Goal: Task Accomplishment & Management: Use online tool/utility

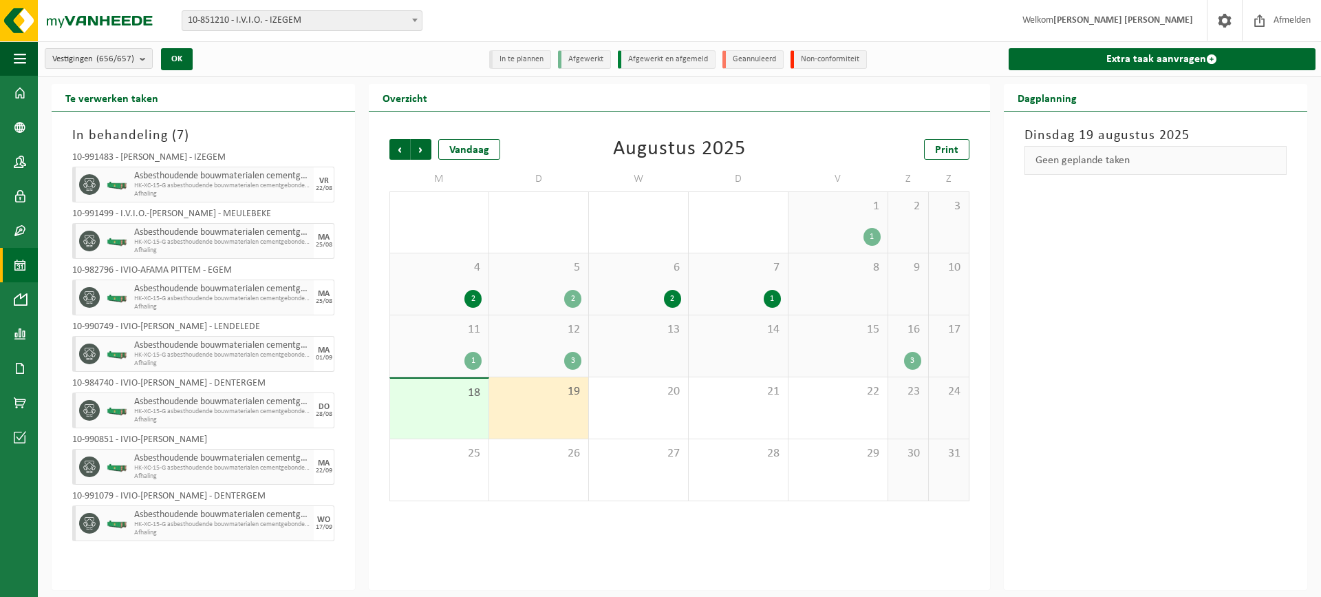
click at [234, 14] on span "10-851210 - I.V.I.O. - IZEGEM" at bounding box center [301, 20] width 239 height 19
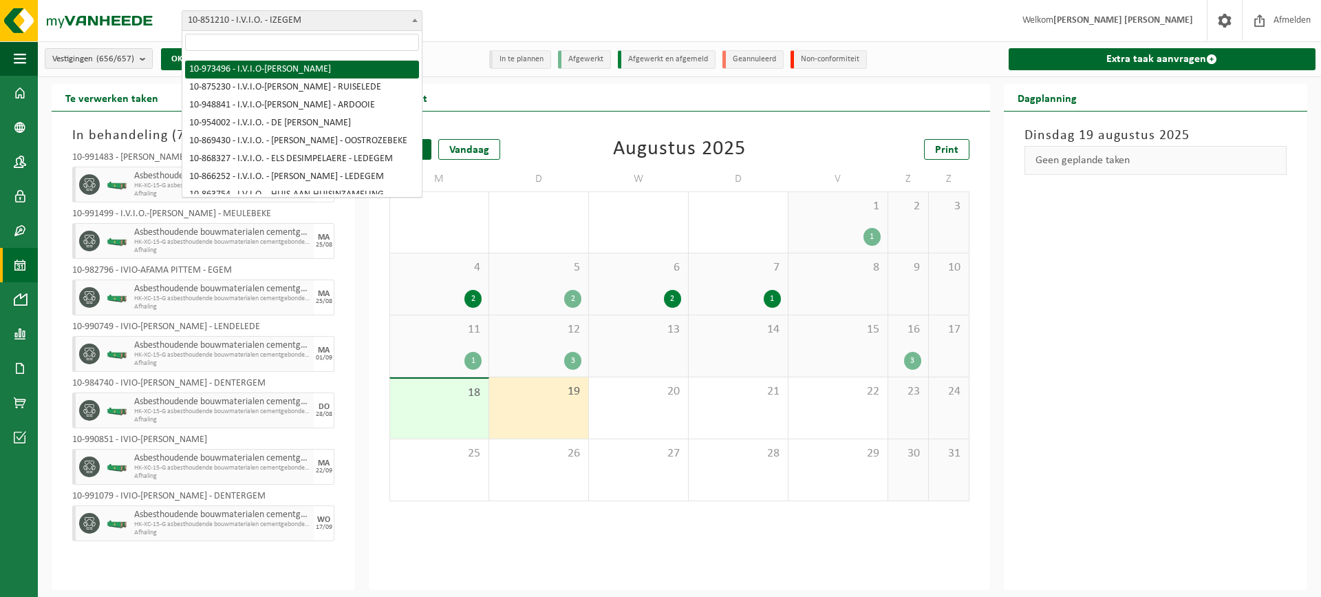
scroll to position [69, 0]
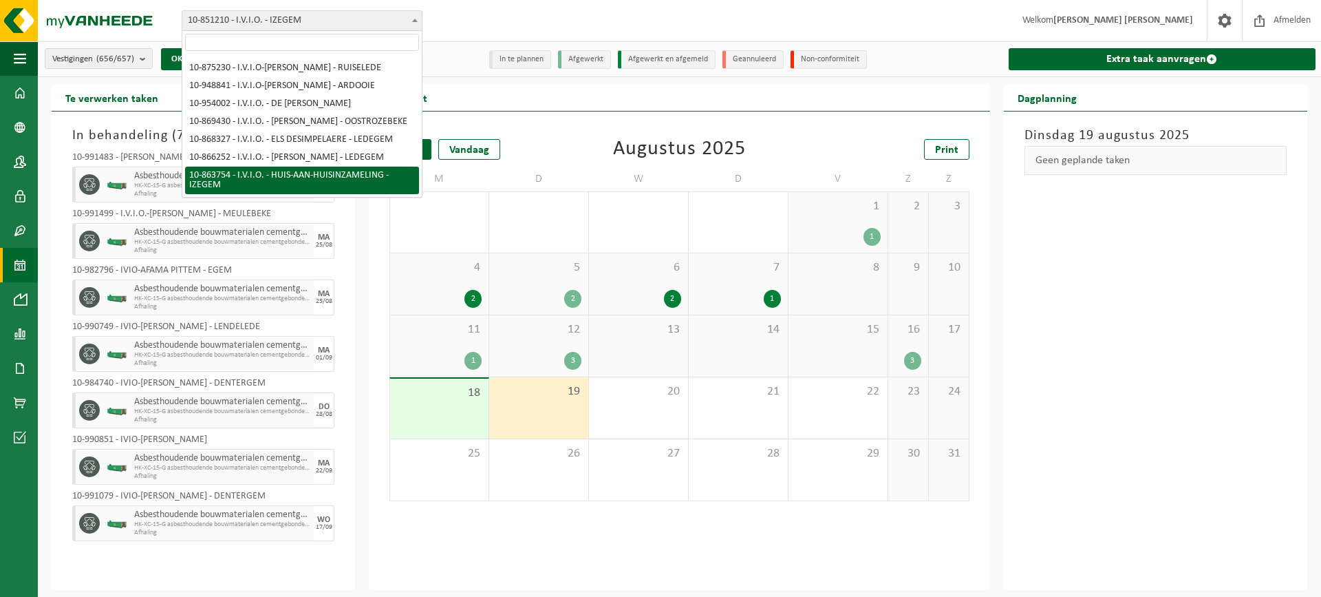
select select "101903"
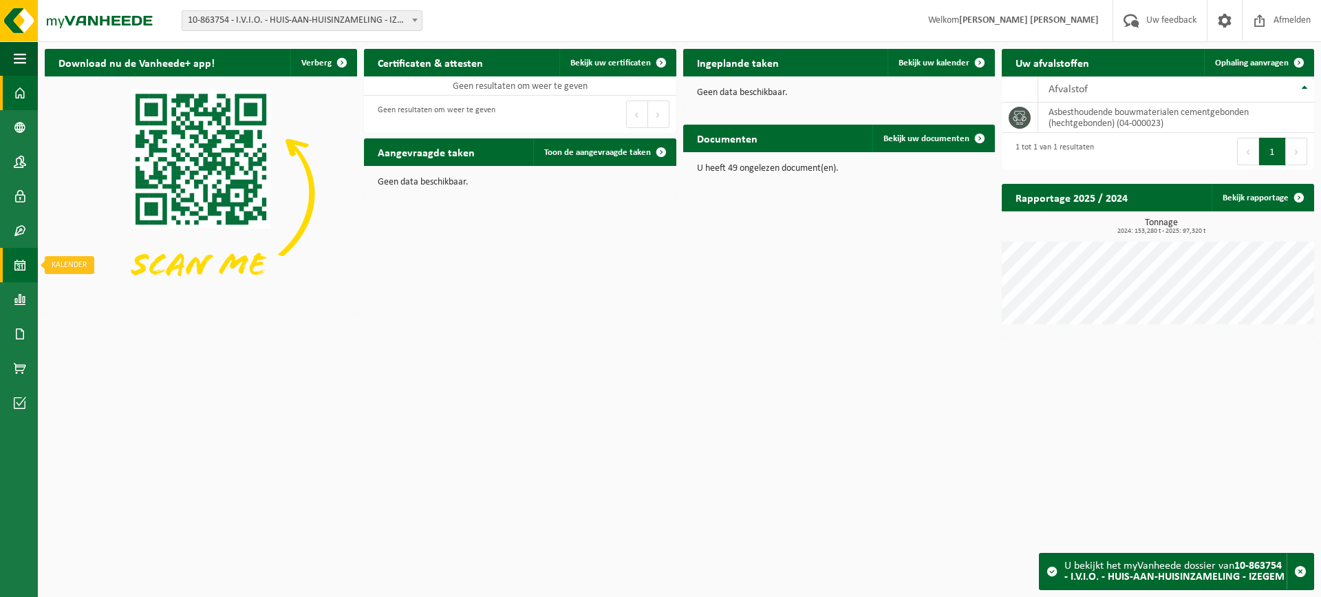
click at [10, 259] on link "Kalender" at bounding box center [19, 265] width 38 height 34
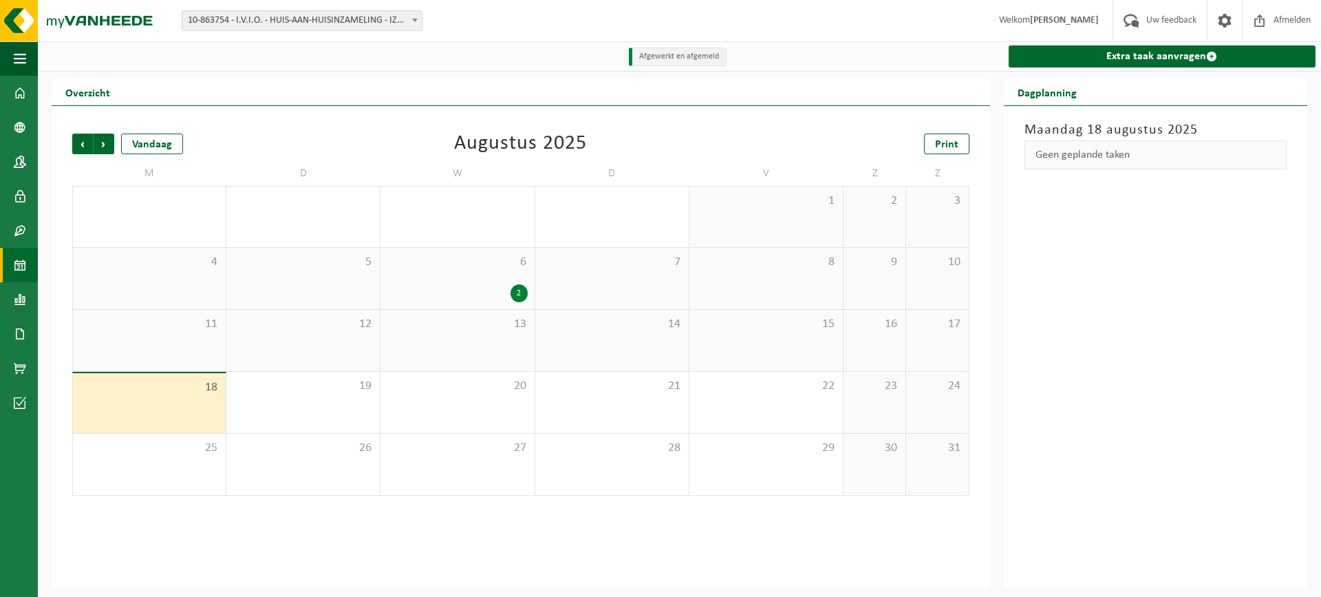
click at [478, 260] on span "6" at bounding box center [457, 262] width 140 height 15
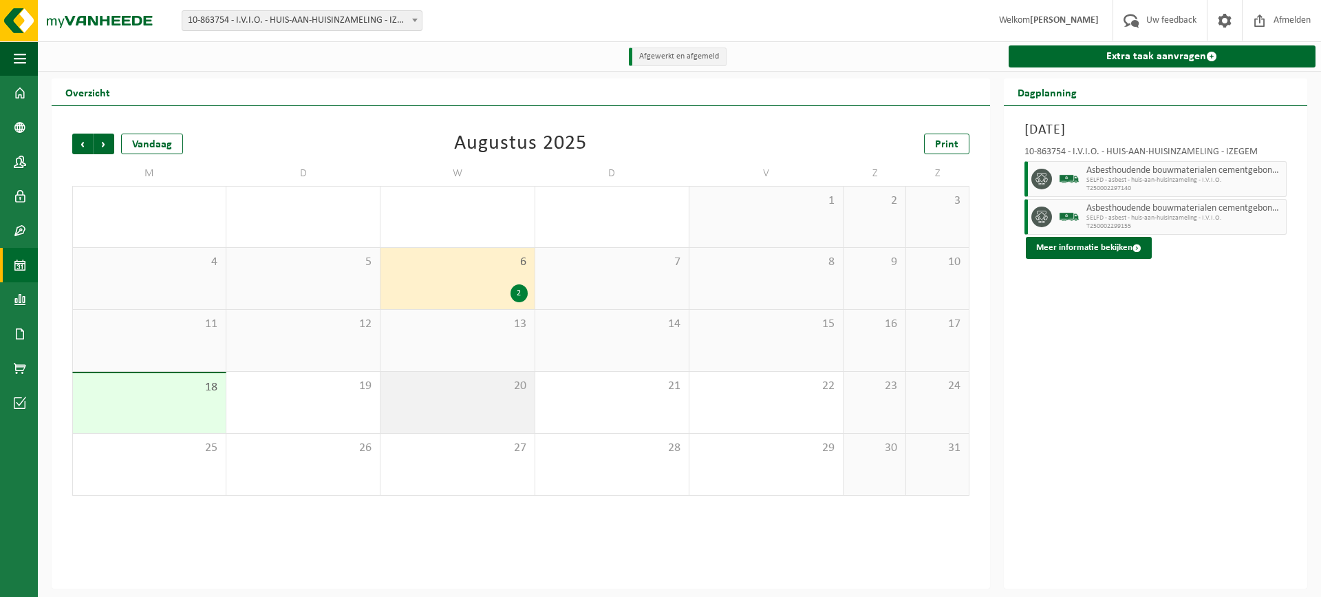
click at [470, 419] on div "20" at bounding box center [457, 402] width 153 height 61
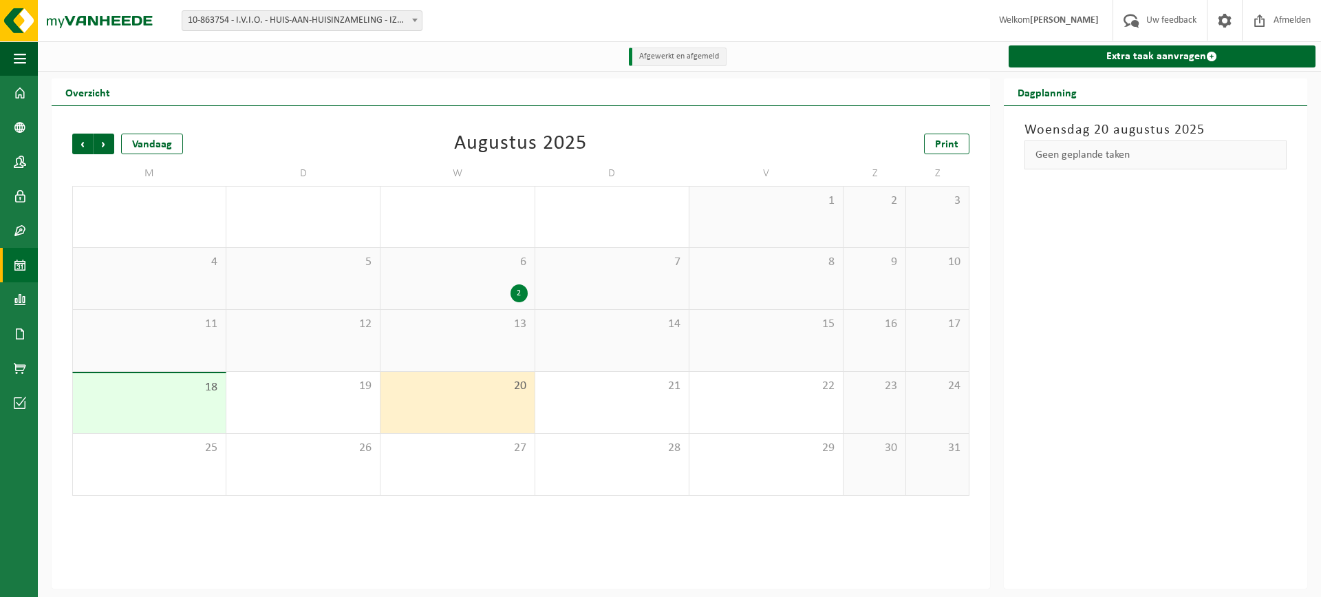
click at [1320, 244] on div "Overzicht Vorige Volgende Vandaag Augustus 2025 Print M D W D V Z Z 28 29 30 1 …" at bounding box center [679, 333] width 1283 height 510
click at [1162, 55] on link "Extra taak aanvragen" at bounding box center [1162, 56] width 307 height 22
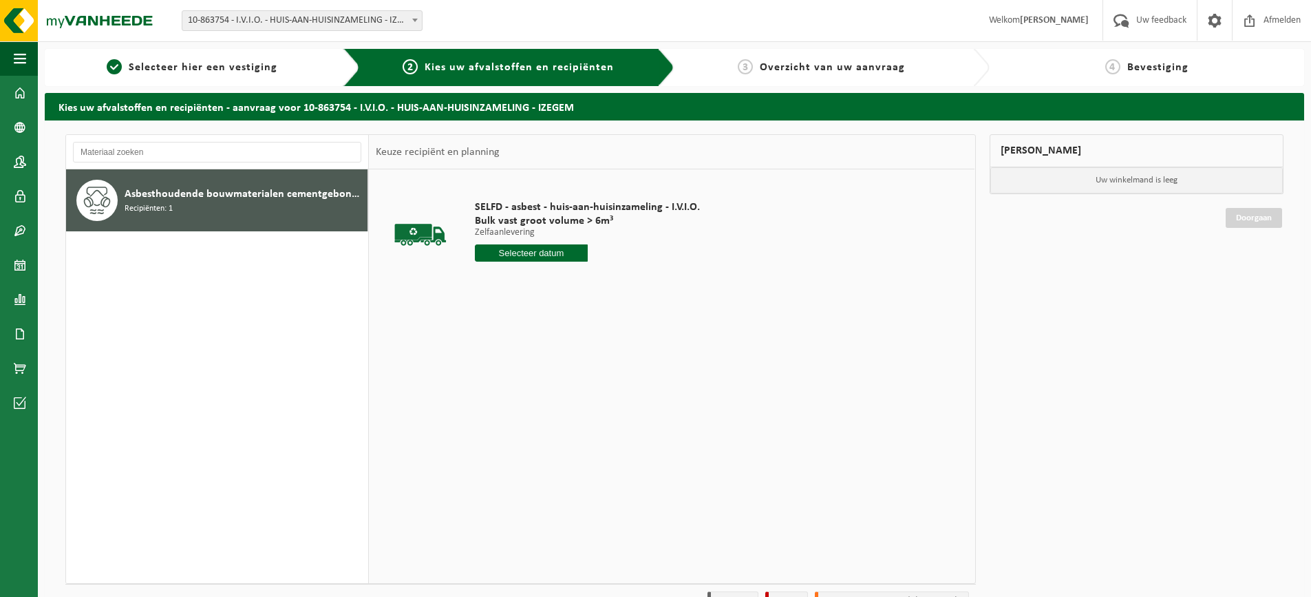
click at [493, 257] on input "text" at bounding box center [531, 252] width 113 height 17
click at [533, 398] on div "20" at bounding box center [536, 397] width 24 height 22
type input "Van 2025-08-20"
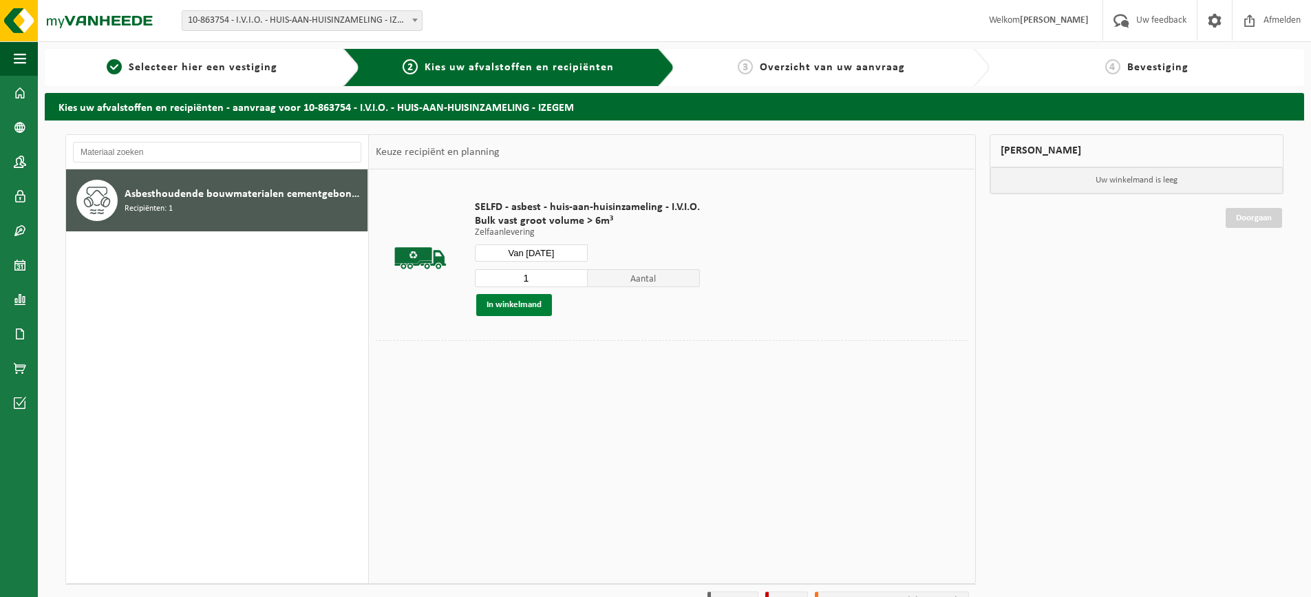
click at [503, 314] on button "In winkelmand" at bounding box center [514, 305] width 76 height 22
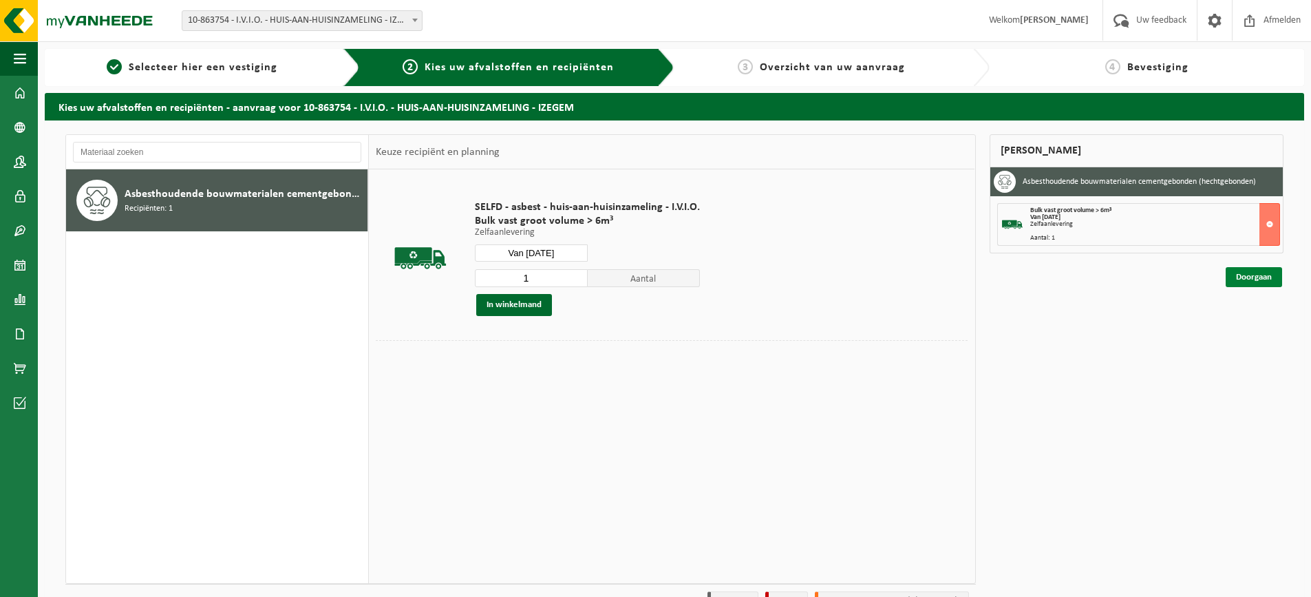
click at [1243, 281] on link "Doorgaan" at bounding box center [1253, 277] width 56 height 20
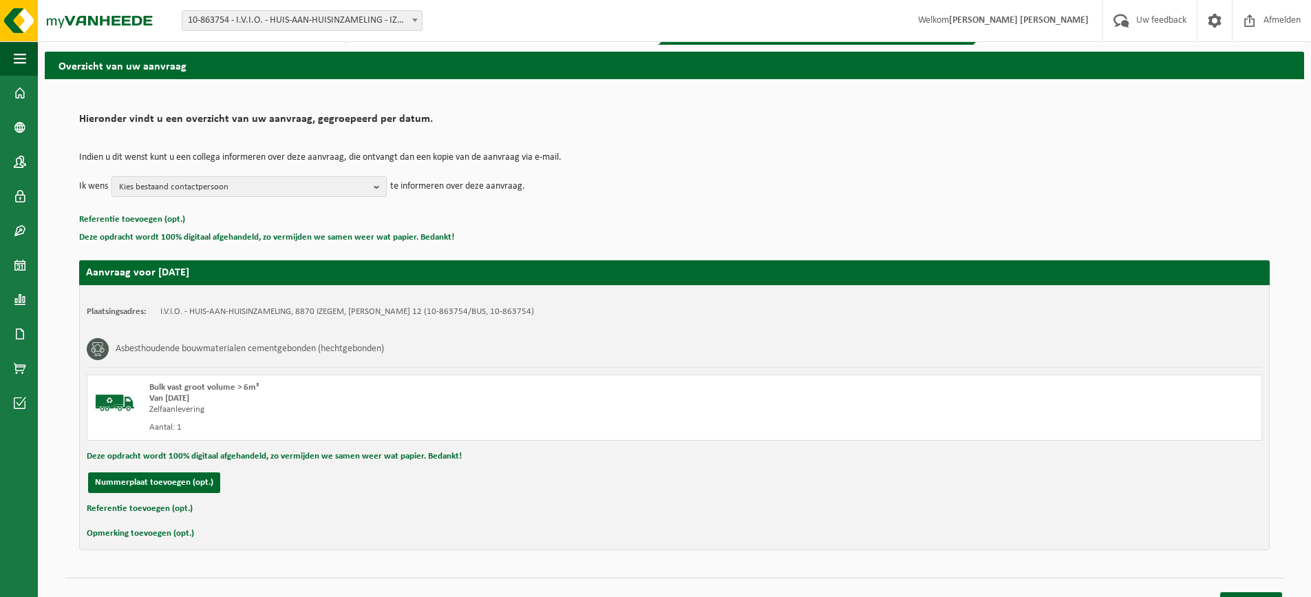
scroll to position [64, 0]
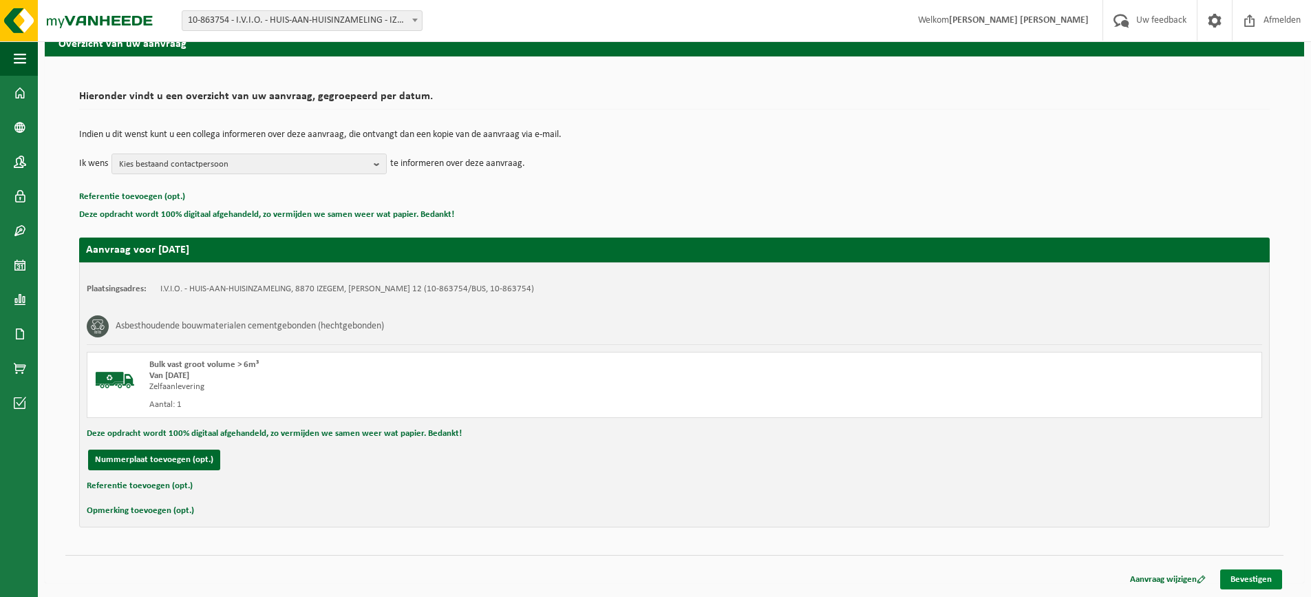
click at [1263, 575] on link "Bevestigen" at bounding box center [1251, 579] width 62 height 20
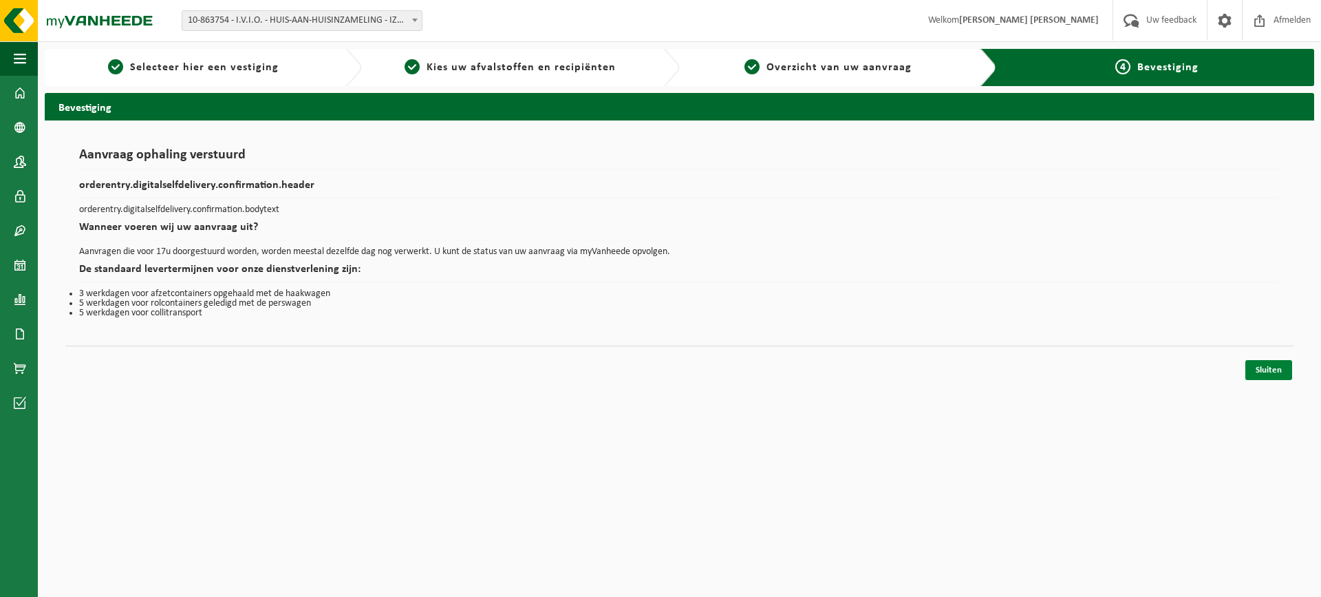
click at [1269, 367] on link "Sluiten" at bounding box center [1268, 370] width 47 height 20
